Goal: Learn about a topic

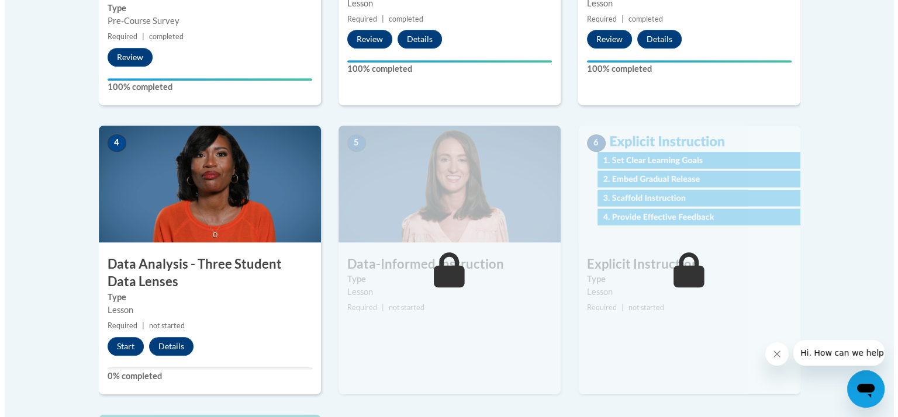
scroll to position [559, 0]
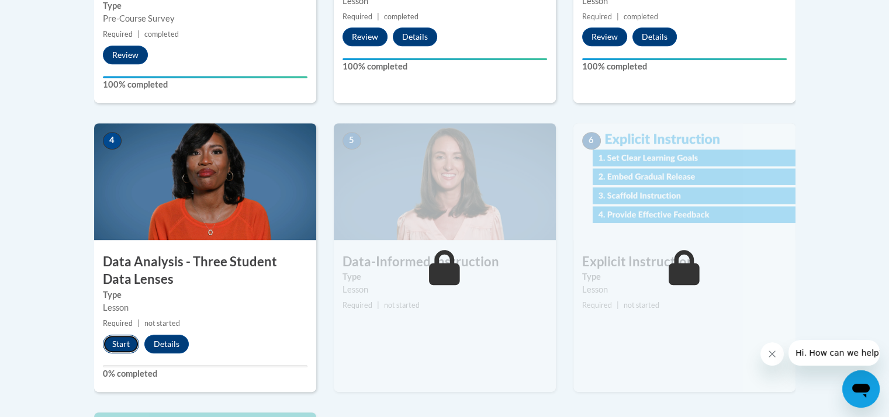
click at [109, 345] on button "Start" at bounding box center [121, 344] width 36 height 19
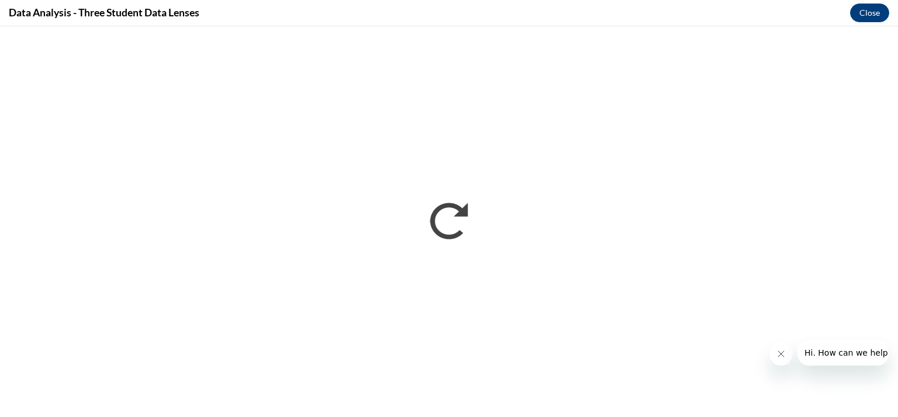
scroll to position [0, 0]
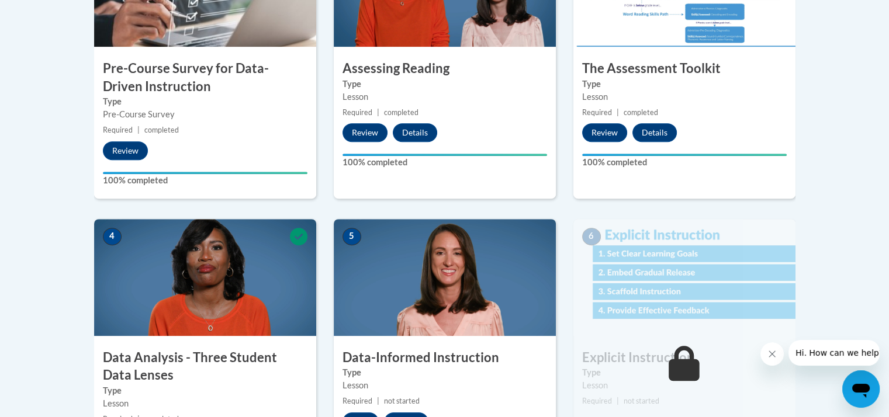
scroll to position [465, 0]
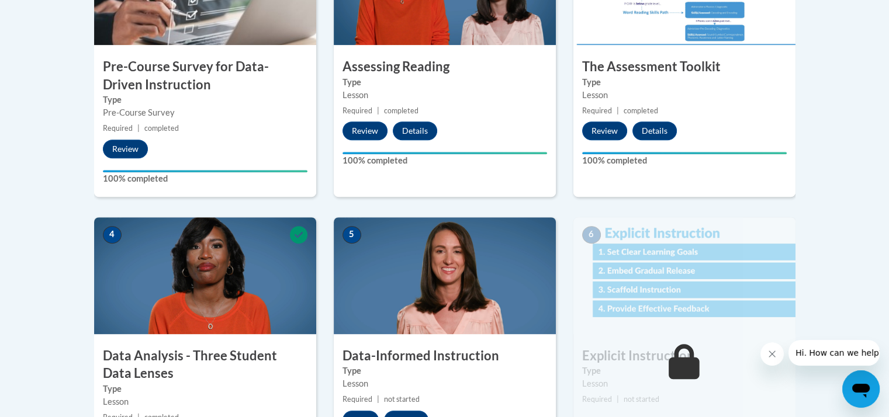
click at [437, 294] on img at bounding box center [445, 275] width 222 height 117
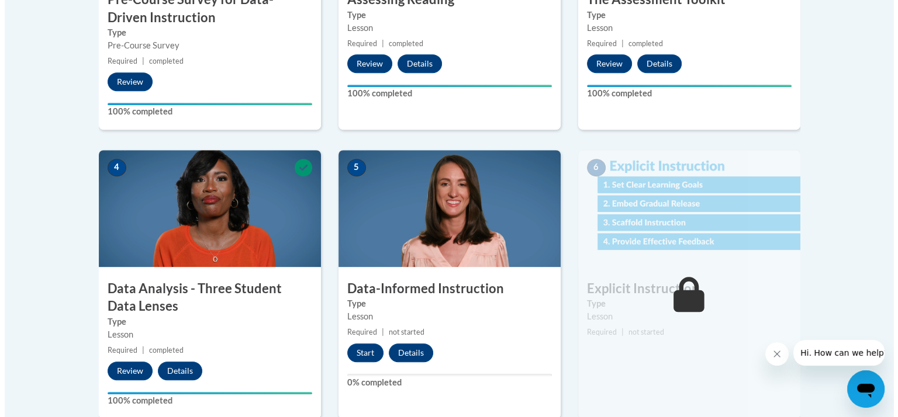
scroll to position [528, 0]
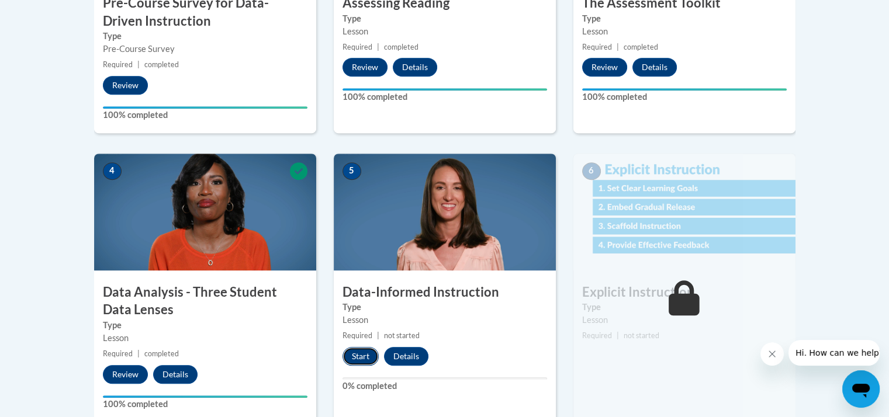
click at [360, 356] on button "Start" at bounding box center [361, 356] width 36 height 19
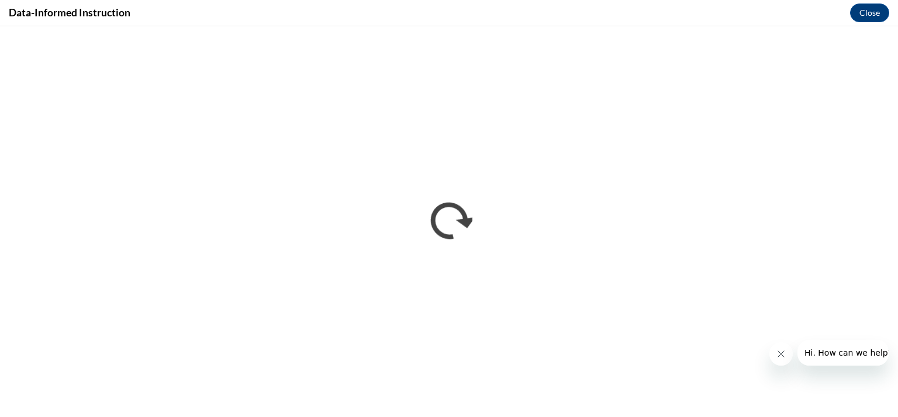
scroll to position [0, 0]
